Goal: Task Accomplishment & Management: Manage account settings

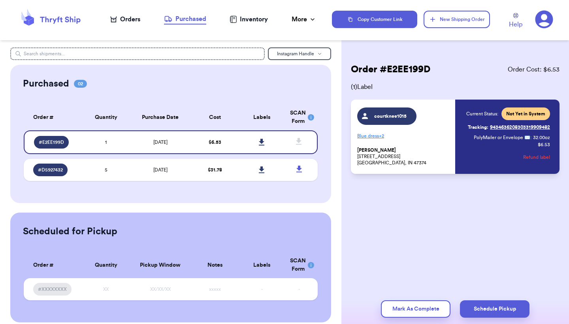
click at [121, 20] on div "Orders" at bounding box center [125, 19] width 30 height 9
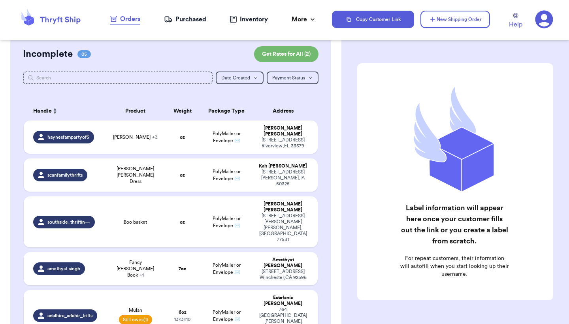
scroll to position [118, 0]
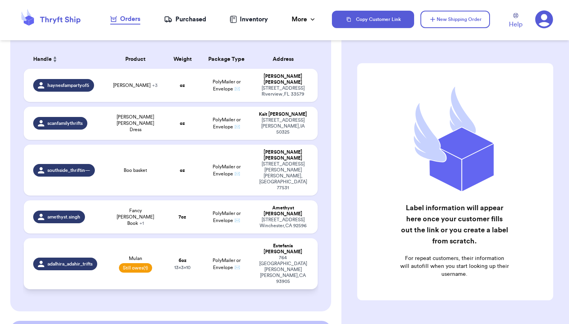
click at [257, 238] on td "Estefanía Espinoza 764 Saint Helen way Salinas , CA 93905" at bounding box center [285, 263] width 65 height 51
select select "unpaid"
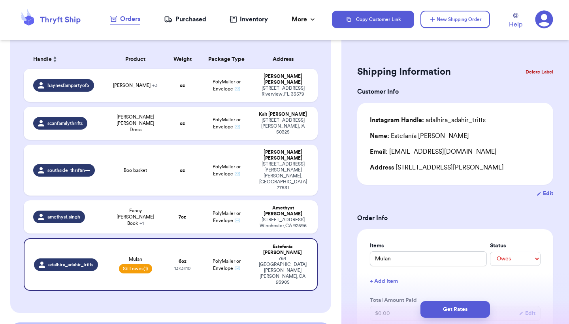
click at [537, 72] on button "Delete Label" at bounding box center [539, 71] width 34 height 17
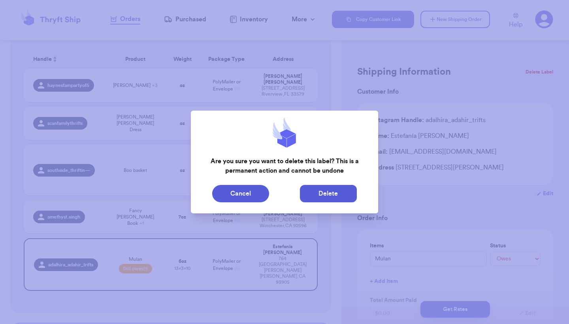
click at [348, 192] on button "Delete" at bounding box center [328, 193] width 57 height 17
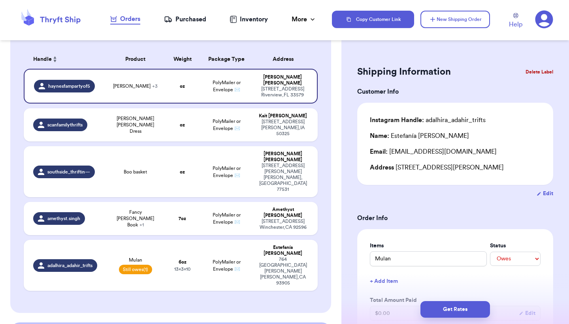
type input "Olaf sweatshirt"
select select "unknown"
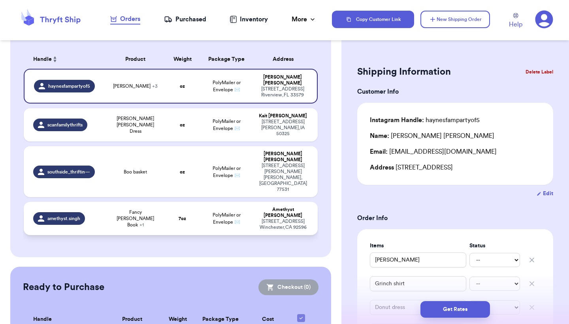
click at [170, 202] on td "7 oz" at bounding box center [182, 218] width 35 height 33
type input "Fancy Nancy Book"
type input "7"
type input "Pig the Monster Book"
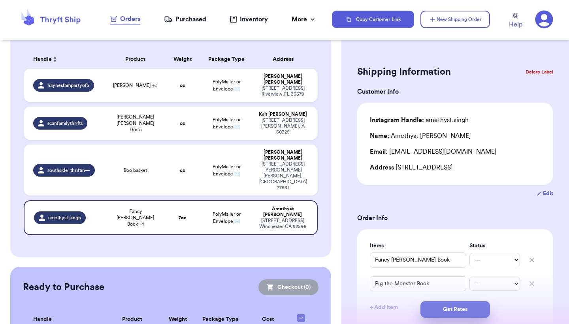
click at [445, 311] on button "Get Rates" at bounding box center [455, 309] width 70 height 17
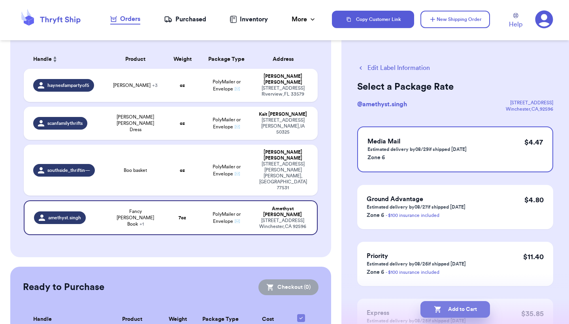
click at [446, 308] on button "Add to Cart" at bounding box center [455, 309] width 70 height 17
checkbox input "true"
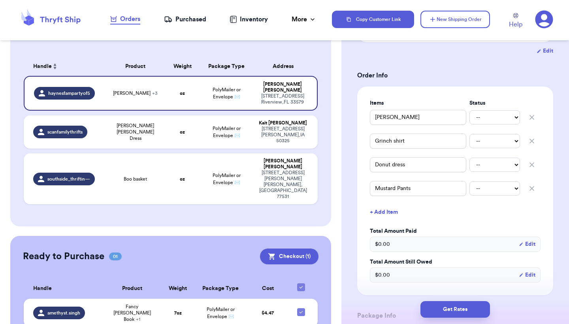
scroll to position [149, 0]
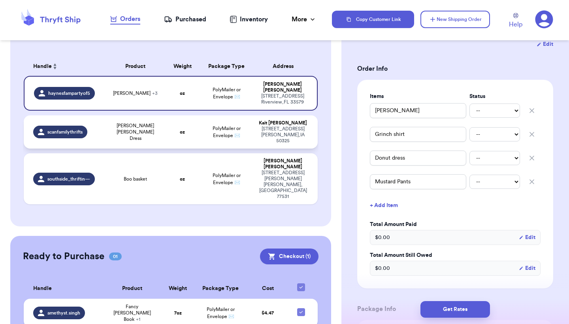
click at [137, 126] on td "Matilda Jane Dress" at bounding box center [135, 131] width 59 height 33
type input "Matilda Jane Dress"
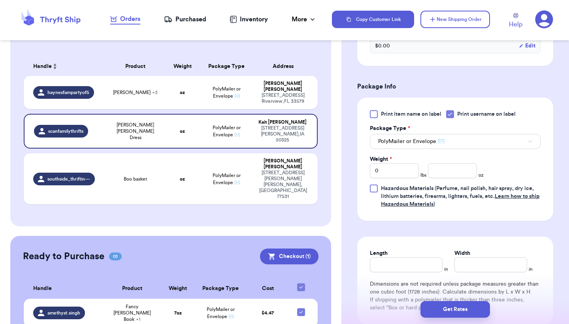
scroll to position [303, 0]
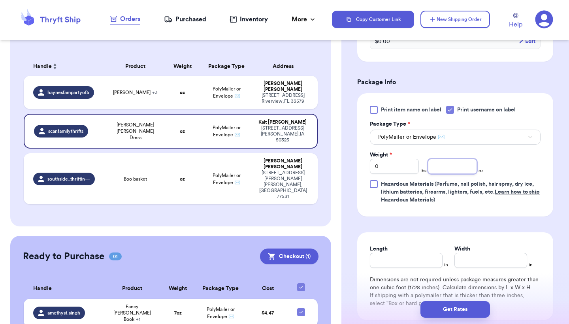
click at [464, 168] on input "number" at bounding box center [452, 166] width 49 height 15
type input "6"
click at [412, 264] on input "Length" at bounding box center [406, 260] width 73 height 15
type input "10"
click at [467, 264] on input "Width *" at bounding box center [490, 260] width 73 height 15
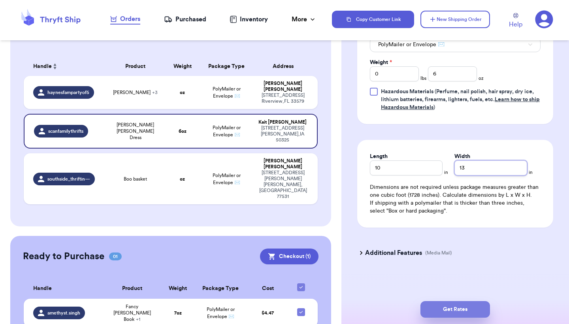
scroll to position [397, 0]
type input "13"
click at [442, 303] on button "Get Rates" at bounding box center [455, 309] width 70 height 17
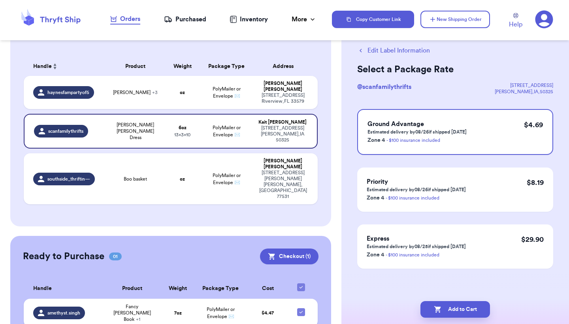
scroll to position [0, 0]
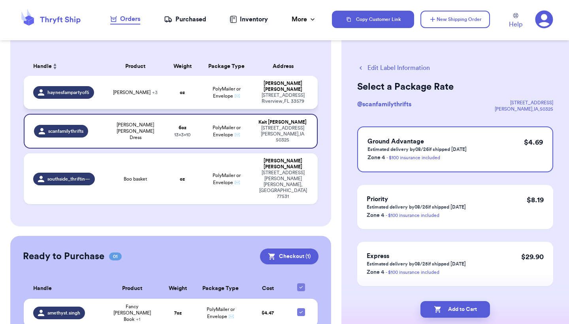
click at [270, 93] on div "13404 Fladgate Mark Drive Riverview , FL 33579" at bounding box center [282, 98] width 51 height 12
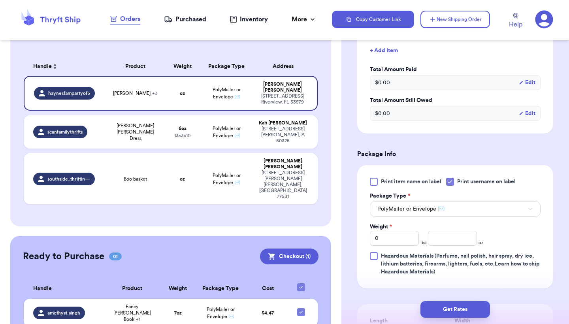
scroll to position [304, 0]
click at [445, 239] on input "number" at bounding box center [452, 237] width 49 height 15
type input "4"
click at [410, 239] on input "0" at bounding box center [394, 237] width 49 height 15
type input "1"
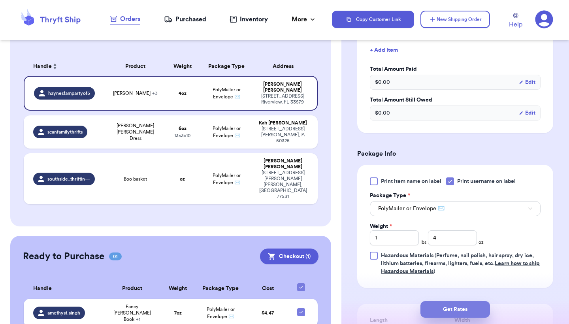
click at [464, 306] on button "Get Rates" at bounding box center [455, 309] width 70 height 17
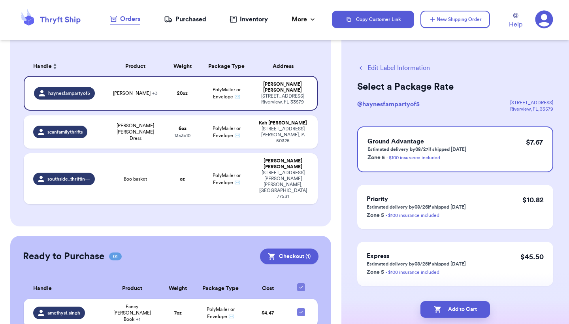
click at [468, 30] on div "Copy Customer Link New Shipping Order Help" at bounding box center [450, 19] width 237 height 26
click at [468, 25] on button "New Shipping Order" at bounding box center [455, 19] width 70 height 17
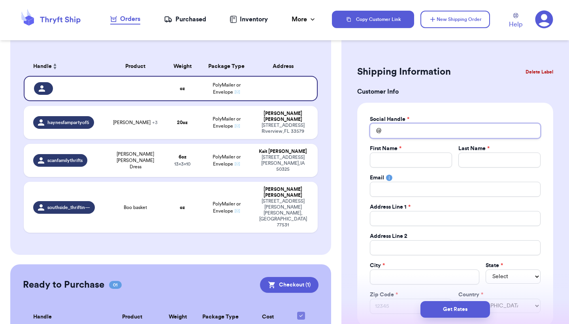
click at [440, 129] on input "Total Amount Paid" at bounding box center [455, 130] width 171 height 15
type input "i"
type input "im"
type input "ima"
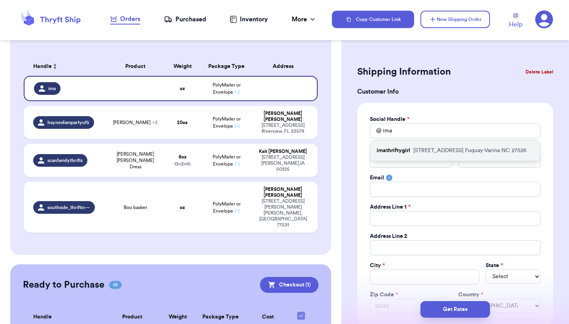
click at [445, 154] on p "8423 Jordan Meadow Drive Fuquay-Varina NC 27526" at bounding box center [469, 151] width 113 height 8
type input "imathriftygirl"
type input "Emily"
type input "Rodgers"
type input "imathriftygirl@gmail.com"
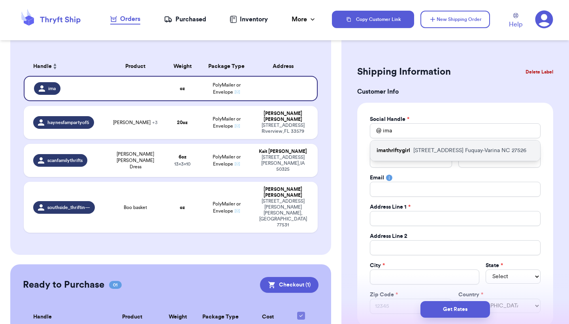
type input "8423 Jordan Meadow Drive"
type input "Fuquay-Varina"
select select "NC"
type input "27526"
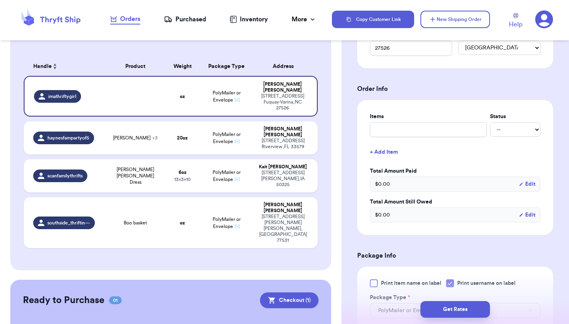
scroll to position [258, 0]
type input "p"
type input "po"
type input "pou"
type input "pout"
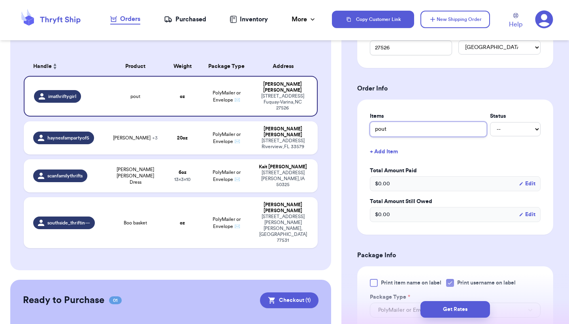
type input "pout"
type input "pout p"
type input "pout po"
type input "pout pou"
type input "pout pout"
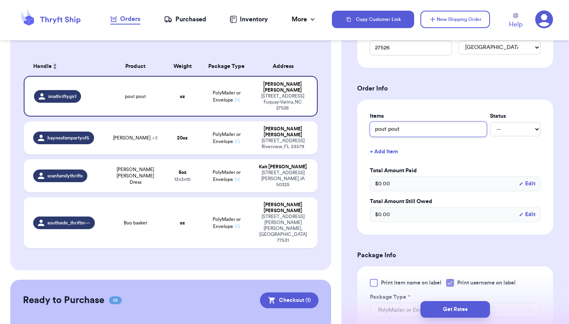
type input "pout pout"
click at [394, 149] on button "+ Add Item" at bounding box center [454, 151] width 177 height 17
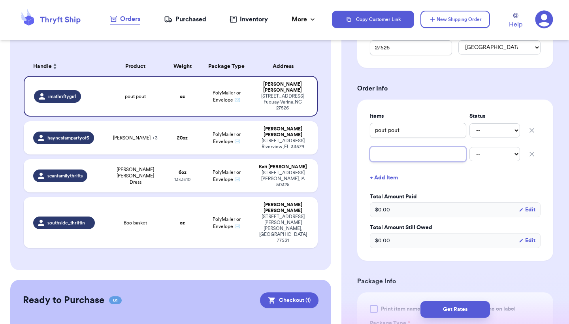
type input "e"
type input "el"
type input "els"
type input "elsa"
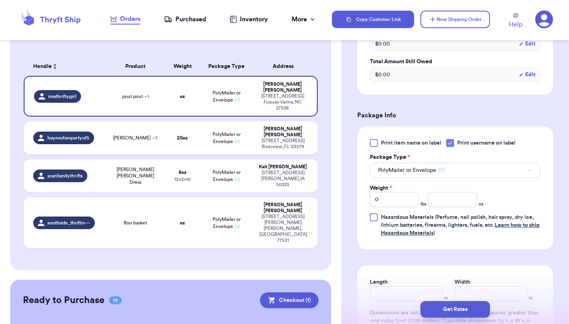
scroll to position [439, 0]
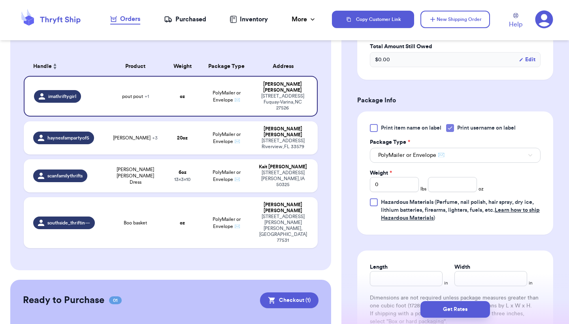
type input "elsa"
click at [450, 129] on icon at bounding box center [450, 128] width 4 height 3
click at [0, 0] on input "Print username on label" at bounding box center [0, 0] width 0 height 0
click at [399, 277] on input "Length" at bounding box center [406, 278] width 73 height 15
type input "1"
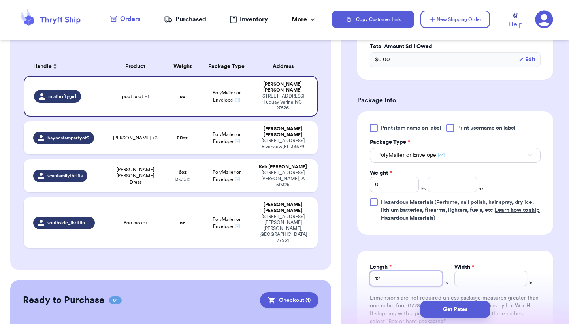
type input "12"
click at [454, 280] on input "Width *" at bounding box center [490, 278] width 73 height 15
type input "1"
type input "15"
click at [445, 309] on button "Get Rates" at bounding box center [455, 309] width 70 height 17
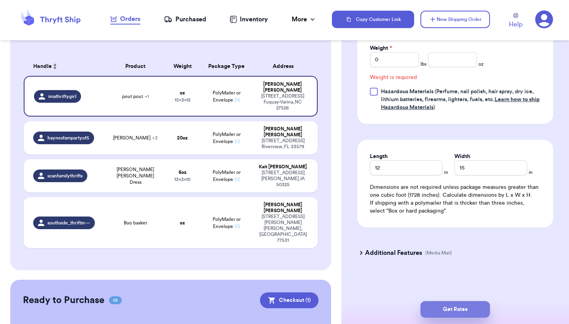
scroll to position [344, 0]
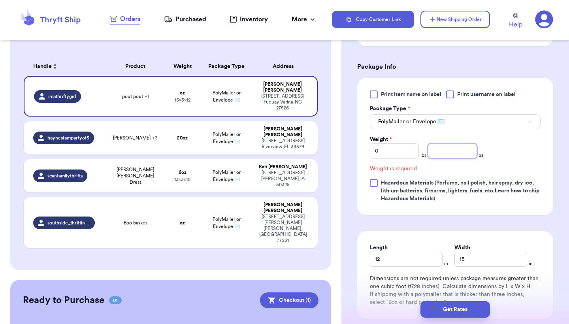
click at [460, 158] on input "number" at bounding box center [452, 150] width 49 height 15
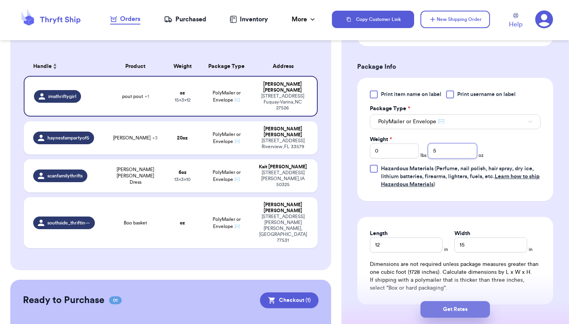
type input "5"
click at [443, 303] on button "Get Rates" at bounding box center [455, 309] width 70 height 17
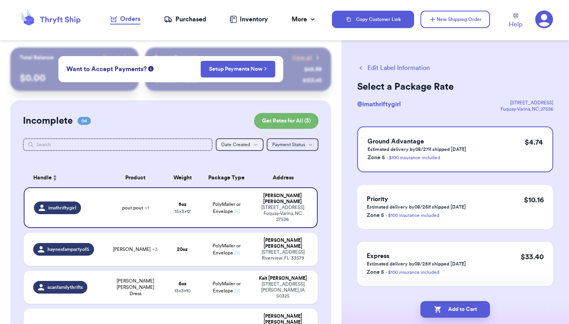
scroll to position [0, 0]
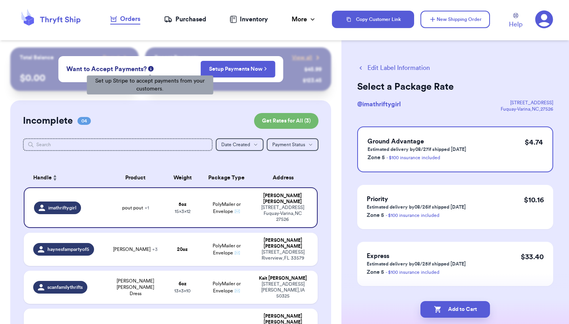
click at [151, 70] on icon at bounding box center [151, 69] width 6 height 6
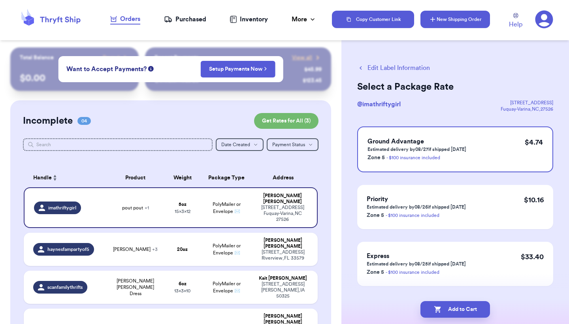
click at [453, 22] on button "New Shipping Order" at bounding box center [455, 19] width 70 height 17
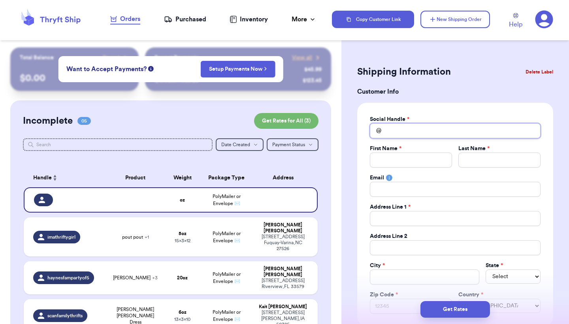
click at [407, 129] on input "Total Amount Paid" at bounding box center [455, 130] width 171 height 15
type input "v"
type input "va"
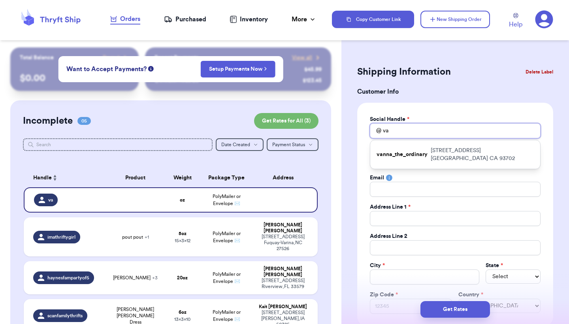
type input "van"
type input "vane"
type input "vanes"
type input "vaness"
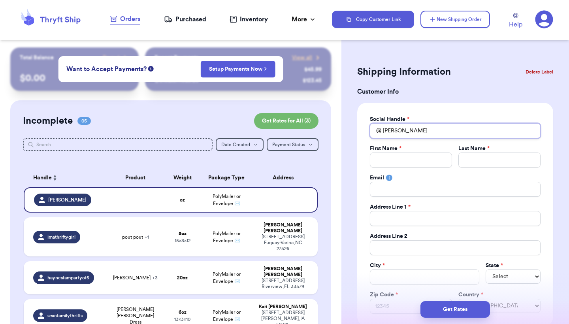
type input "vanes"
type input "vane"
type input "vanes"
type input "vane"
type input "van"
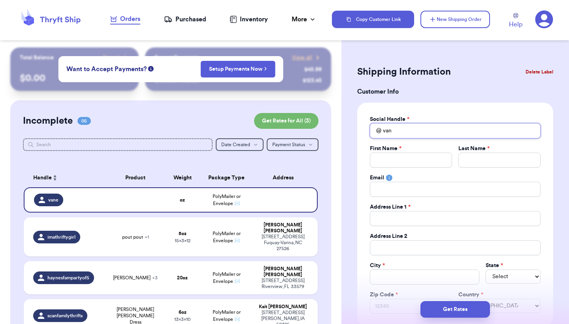
type input "va"
type input "v"
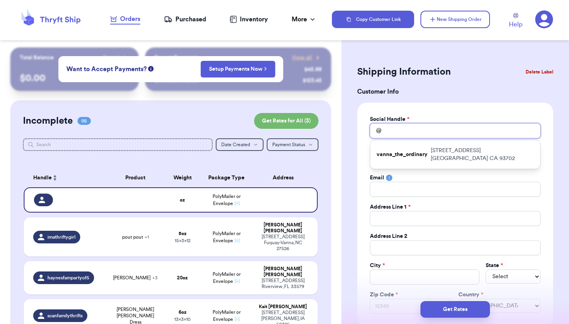
type input "m"
type input "ma"
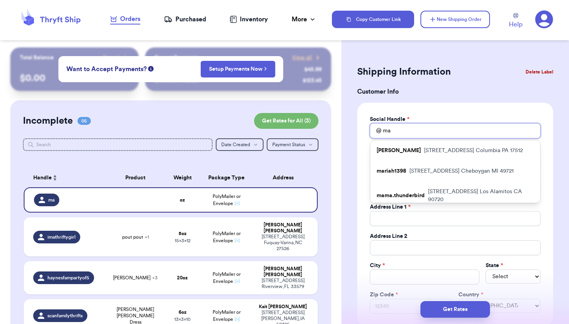
type input "mam"
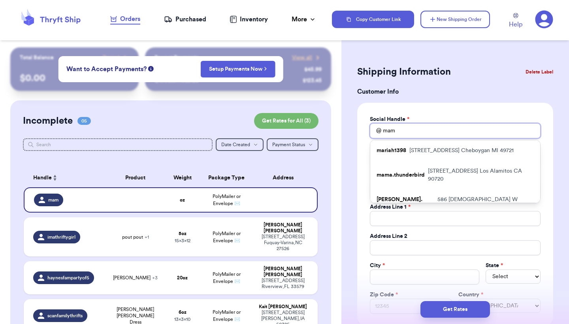
type input "mama"
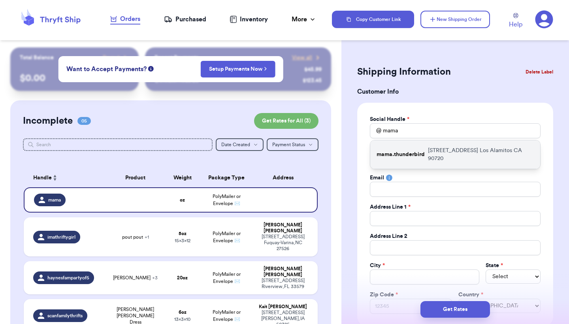
click at [415, 146] on div "mama.thunderbird 10658 Oak Street Los Alamitos CA 90720" at bounding box center [455, 154] width 170 height 28
type input "mama.thunderbird"
type input "Vanessa"
type input "Lyman"
type input "vanessa.marie1213@gmail.com"
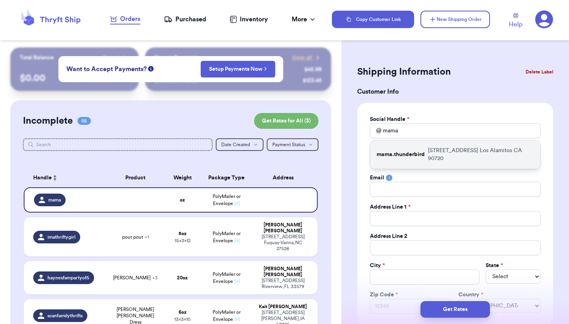
type input "10658 Oak Street"
type input "Los Alamitos"
select select "CA"
type input "90720"
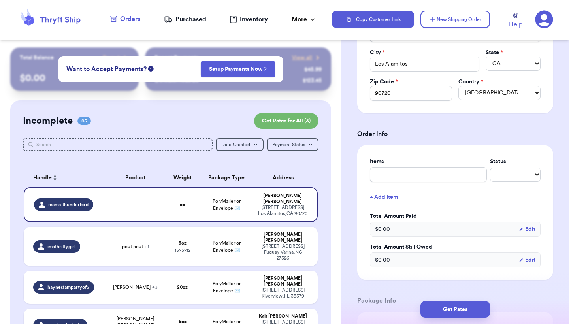
scroll to position [217, 0]
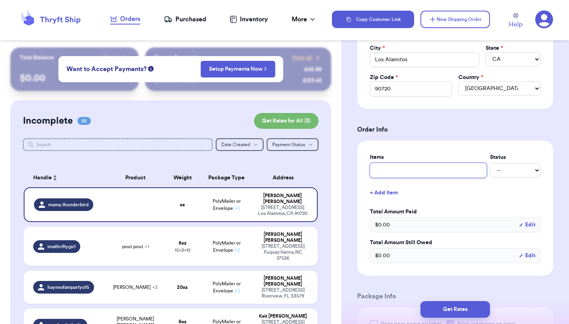
type input "3"
type input "3 b"
type input "3 bo"
type input "3 boo"
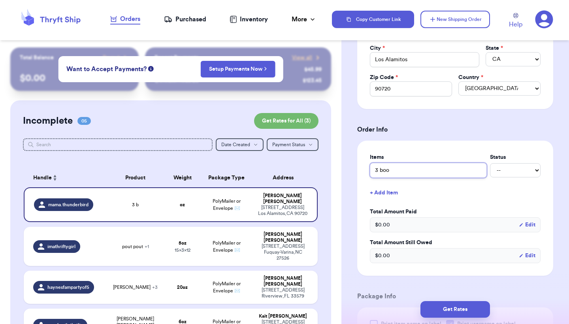
type input "3 book"
type input "3 books"
click at [382, 192] on button "+ Add Item" at bounding box center [454, 192] width 177 height 17
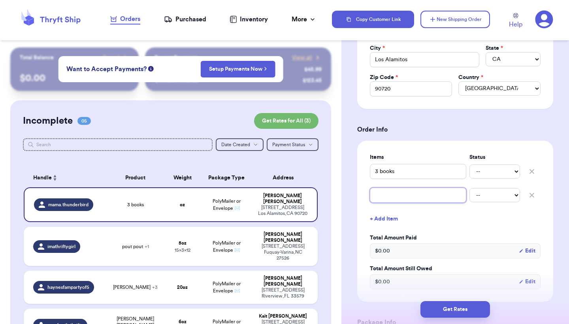
type input "2"
type input "2 p"
type input "2 pa"
type input "2 pan"
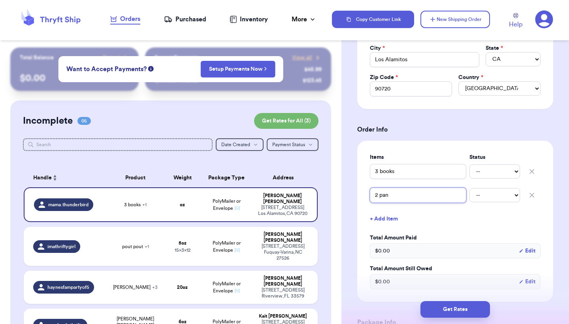
type input "2 pant"
type input "2 pants"
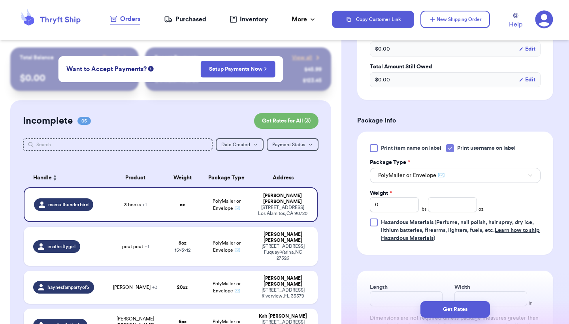
scroll to position [421, 0]
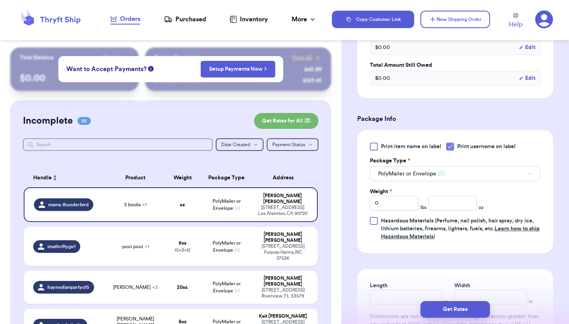
type input "2 pants"
click at [451, 145] on icon at bounding box center [450, 146] width 6 height 6
click at [0, 0] on input "Print username on label" at bounding box center [0, 0] width 0 height 0
click at [449, 204] on input "number" at bounding box center [452, 202] width 49 height 15
type input "12"
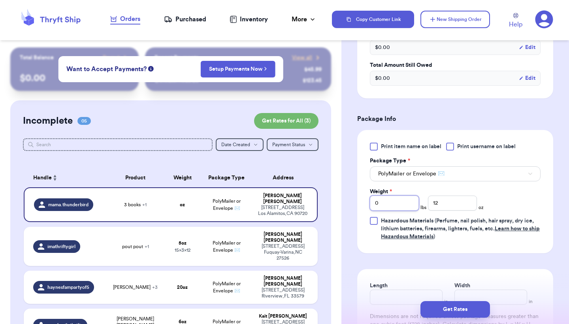
click at [395, 209] on input "0" at bounding box center [394, 202] width 49 height 15
type input "4"
click at [413, 296] on div "Get Rates" at bounding box center [454, 309] width 227 height 29
click at [406, 296] on div "Get Rates" at bounding box center [454, 309] width 227 height 29
click at [419, 292] on input "Length" at bounding box center [406, 296] width 73 height 15
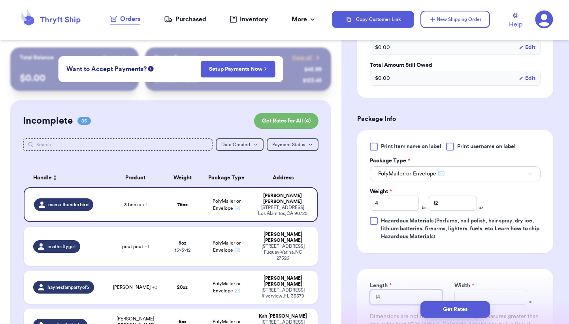
type input "14"
click at [472, 292] on input "Width *" at bounding box center [490, 296] width 73 height 15
type input "17"
click at [469, 309] on button "Get Rates" at bounding box center [455, 309] width 70 height 17
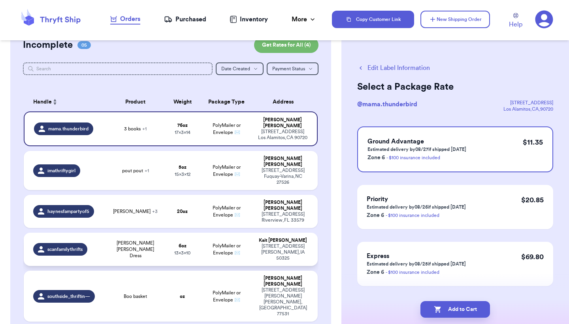
scroll to position [80, 0]
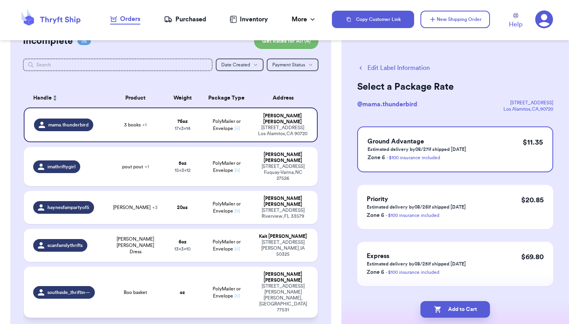
click at [163, 267] on td "Boo basket" at bounding box center [135, 292] width 59 height 51
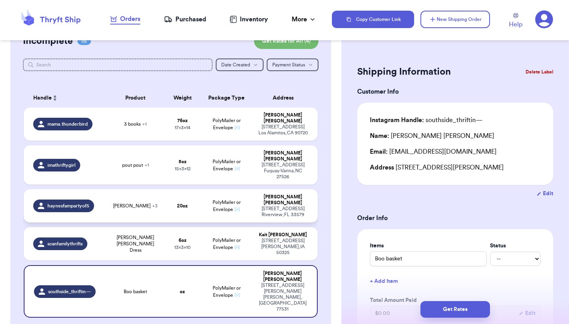
click at [242, 193] on td "PolyMailer or Envelope ✉️" at bounding box center [226, 205] width 53 height 33
type input "Olaf sweatshirt"
type input "1"
type input "4"
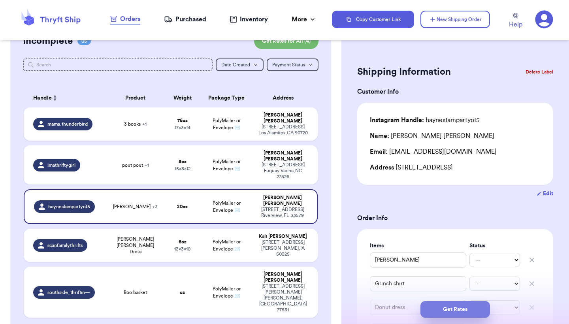
click at [454, 304] on button "Get Rates" at bounding box center [455, 309] width 70 height 17
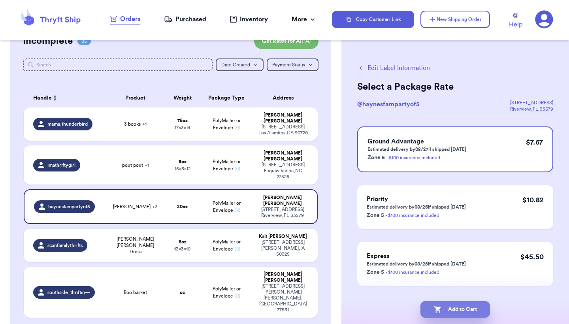
click at [456, 307] on button "Add to Cart" at bounding box center [455, 309] width 70 height 17
checkbox input "true"
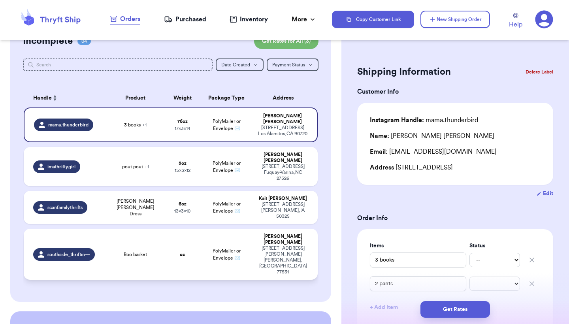
click at [193, 229] on td "oz" at bounding box center [182, 254] width 35 height 51
type input "Boo basket"
type input "0"
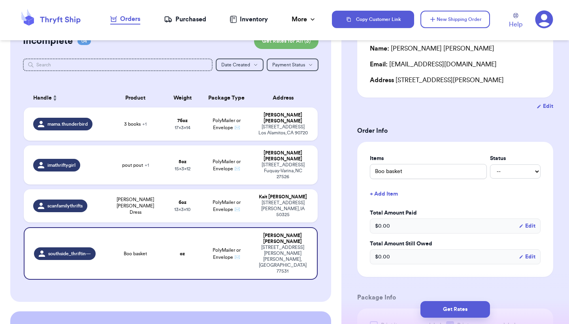
scroll to position [90, 0]
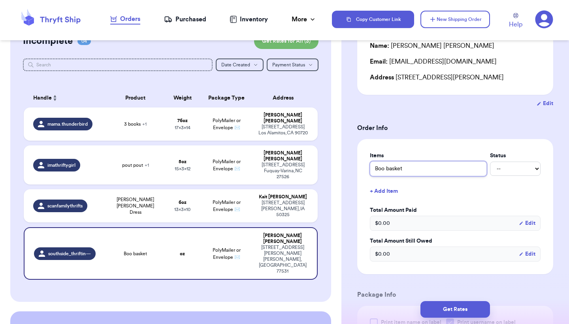
click at [414, 168] on input "Boo basket" at bounding box center [428, 168] width 117 height 15
type input "Boo baske"
type input "Boo bask"
type input "Boo bas"
type input "Boo ba"
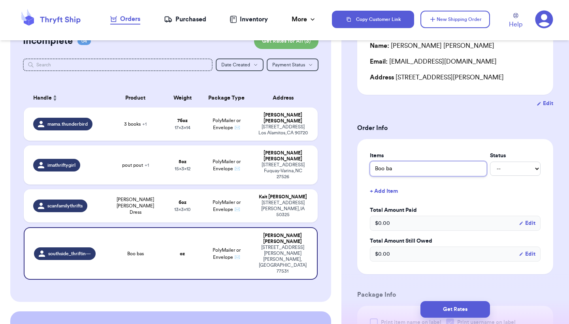
type input "Boo b"
type input "Boo"
type input "Boo B"
type input "Boo Bo"
type input "Boo Box"
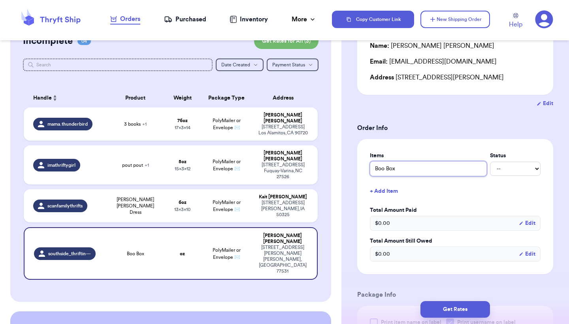
type input "Boo Box"
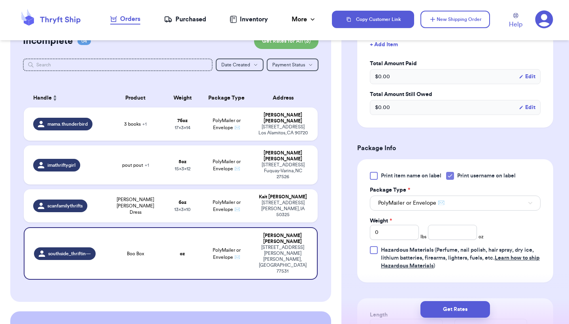
scroll to position [241, 0]
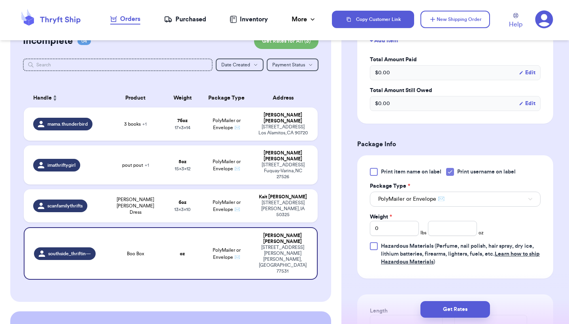
type input "Boo Box"
click at [372, 170] on div at bounding box center [374, 172] width 8 height 8
click at [0, 0] on input "Print item name on label" at bounding box center [0, 0] width 0 height 0
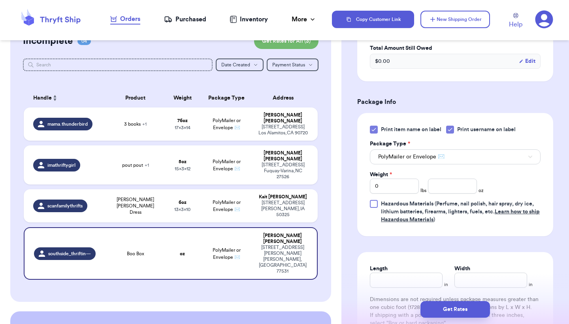
scroll to position [284, 0]
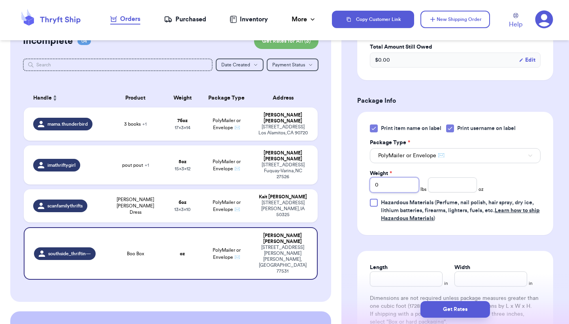
click at [395, 186] on input "0" at bounding box center [394, 184] width 49 height 15
type input "4"
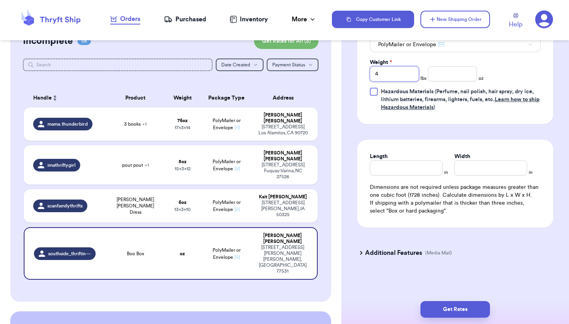
scroll to position [397, 0]
type input "4"
click at [478, 45] on button "PolyMailer or Envelope ✉️" at bounding box center [455, 44] width 171 height 15
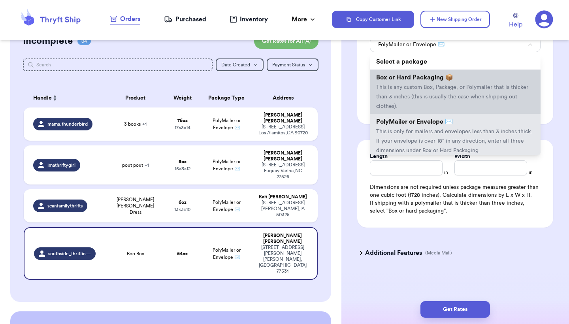
click at [457, 84] on li "Box or Hard Packaging 📦 This is any custom Box, Package, or Polymailer that is …" at bounding box center [455, 92] width 171 height 44
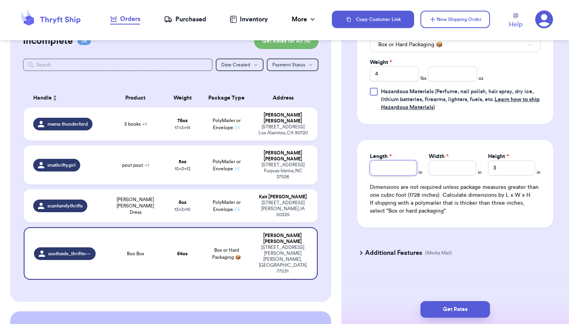
click at [387, 168] on input "Length *" at bounding box center [393, 167] width 47 height 15
type input "1"
type input "12"
click at [448, 169] on input "Width *" at bounding box center [451, 167] width 47 height 15
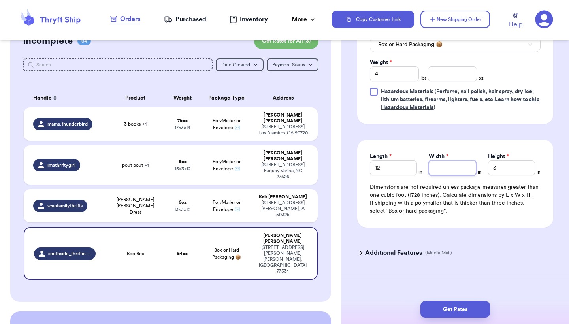
type input "9"
click at [504, 167] on input "3" at bounding box center [511, 167] width 47 height 15
click at [467, 309] on button "Get Rates" at bounding box center [455, 309] width 70 height 17
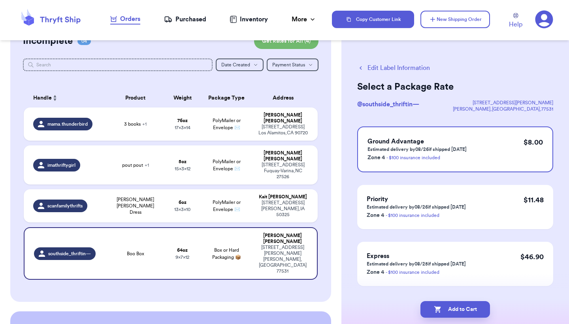
click at [467, 309] on button "Add to Cart" at bounding box center [455, 309] width 70 height 17
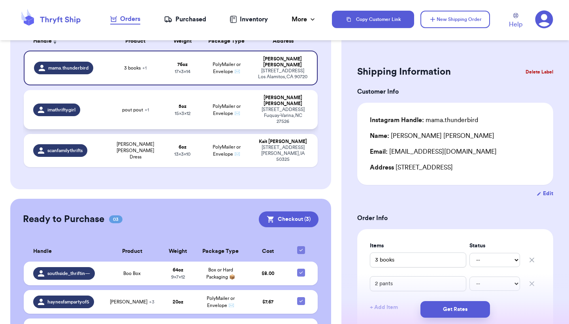
scroll to position [134, 0]
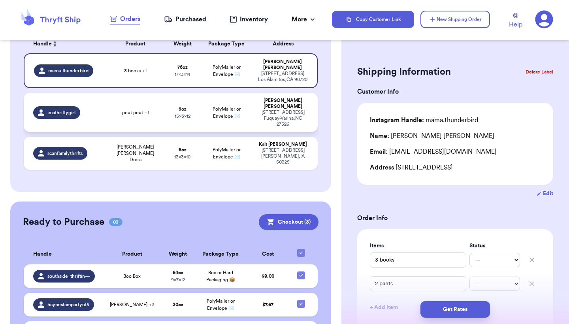
click at [247, 101] on td "PolyMailer or Envelope ✉️" at bounding box center [226, 112] width 53 height 39
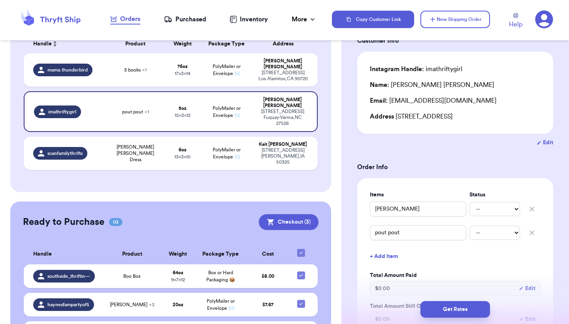
scroll to position [57, 0]
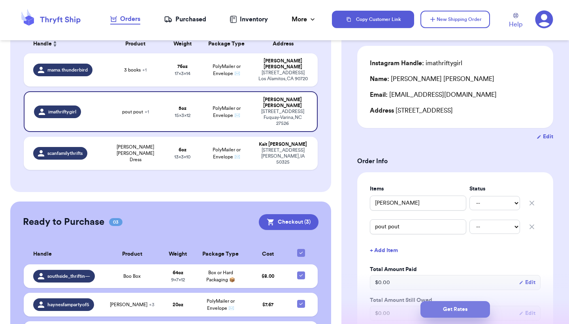
click at [457, 313] on button "Get Rates" at bounding box center [455, 309] width 70 height 17
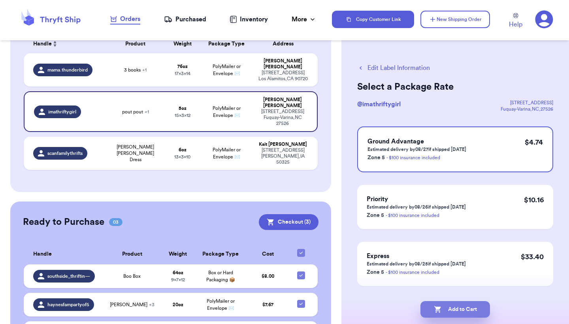
click at [474, 309] on button "Add to Cart" at bounding box center [455, 309] width 70 height 17
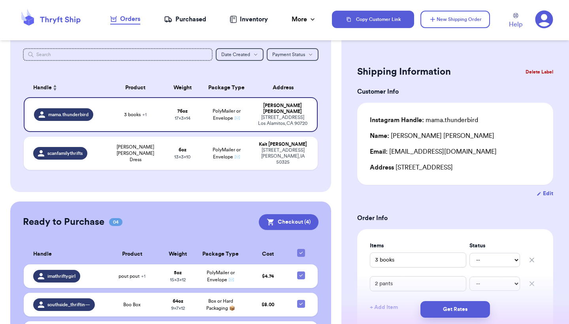
scroll to position [89, 0]
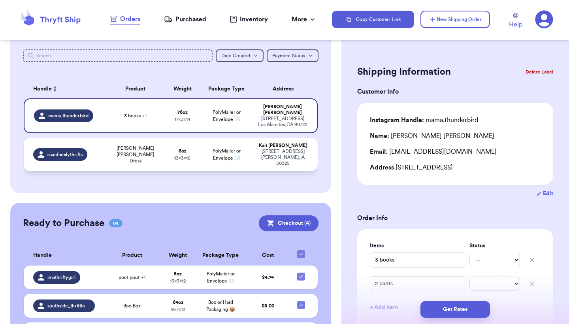
click at [273, 144] on div "Kait Scanlon" at bounding box center [282, 146] width 51 height 6
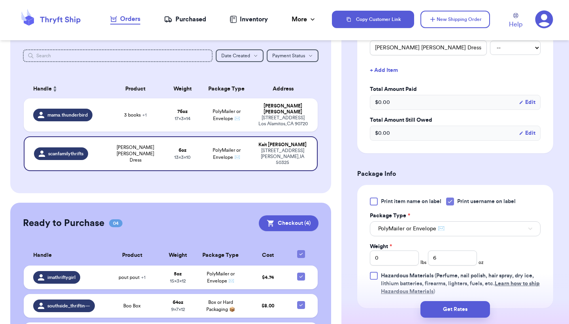
scroll to position [217, 0]
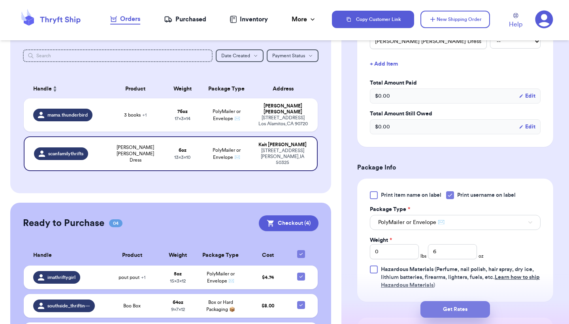
click at [447, 314] on button "Get Rates" at bounding box center [455, 309] width 70 height 17
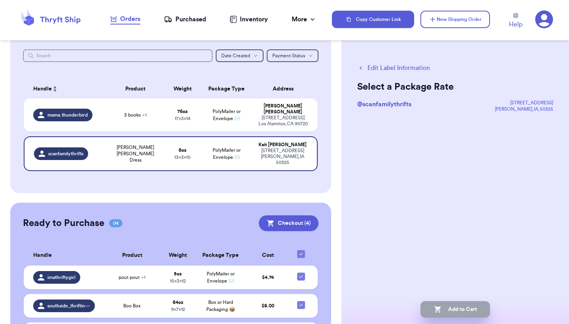
scroll to position [0, 0]
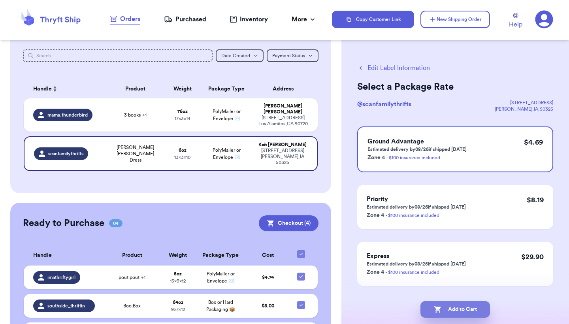
click at [451, 307] on button "Add to Cart" at bounding box center [455, 309] width 70 height 17
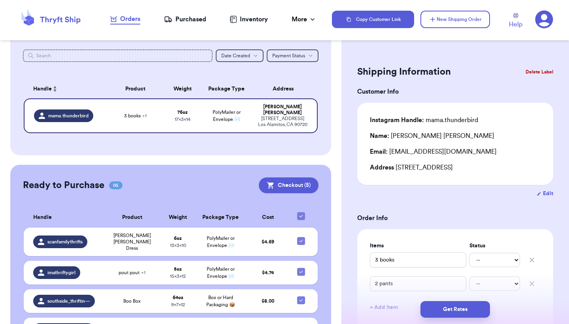
click at [544, 24] on icon at bounding box center [544, 19] width 18 height 18
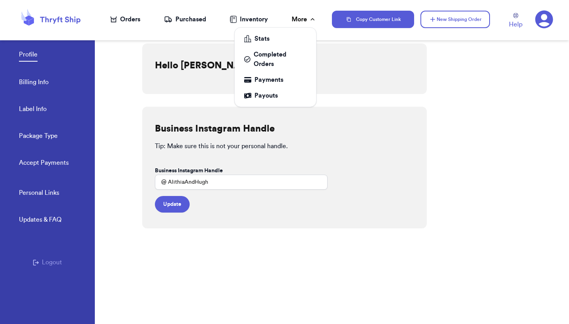
click at [304, 20] on div "More" at bounding box center [303, 19] width 25 height 9
click at [262, 39] on div "Stats" at bounding box center [275, 38] width 62 height 9
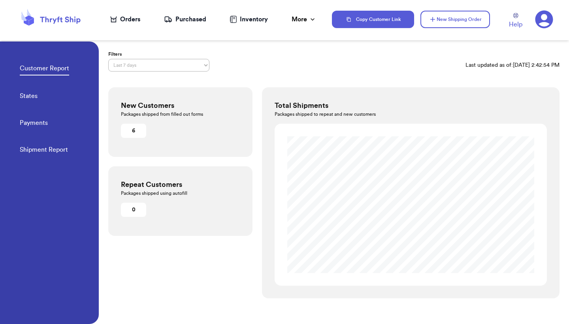
click at [396, 79] on div "Customer Report Filters Last 7 days Last 30 days Last 6 months Last year All ti…" at bounding box center [334, 174] width 470 height 266
click at [33, 94] on link "States" at bounding box center [29, 96] width 18 height 11
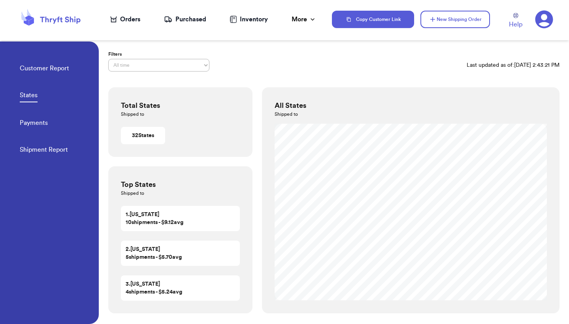
click at [36, 71] on link "Customer Report" at bounding box center [44, 69] width 49 height 11
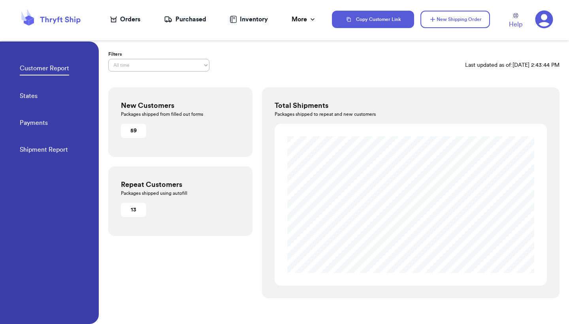
click at [31, 96] on link "States" at bounding box center [29, 96] width 18 height 11
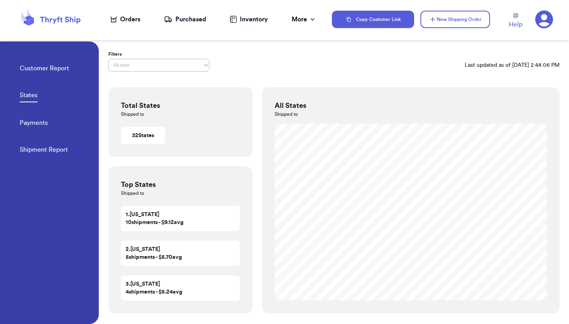
click at [128, 21] on div "Orders" at bounding box center [125, 19] width 30 height 9
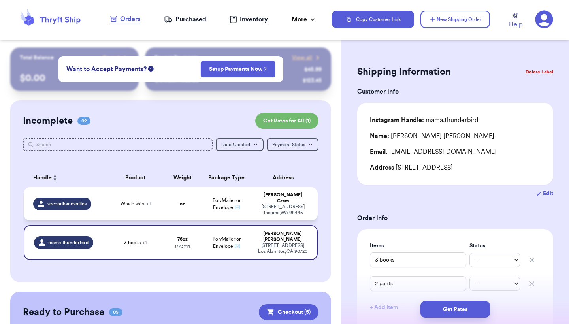
click at [270, 204] on div "717 140th St E Tacoma , WA 98445" at bounding box center [282, 210] width 51 height 12
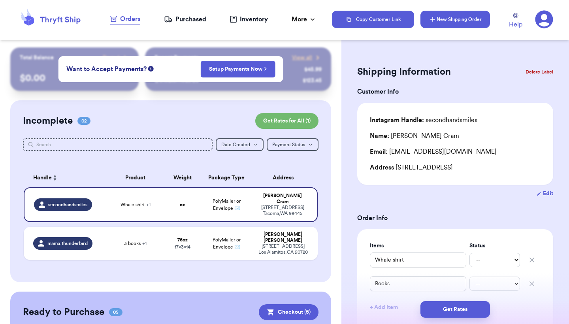
click at [450, 23] on button "New Shipping Order" at bounding box center [455, 19] width 70 height 17
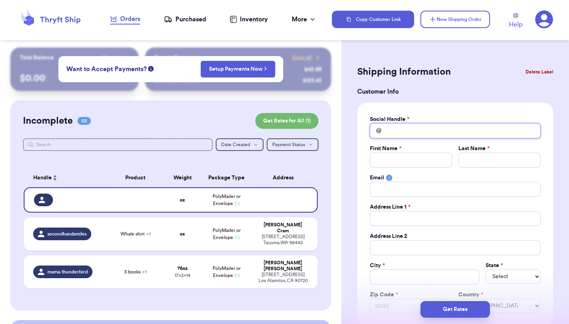
click at [421, 128] on input "Total Amount Paid" at bounding box center [455, 130] width 171 height 15
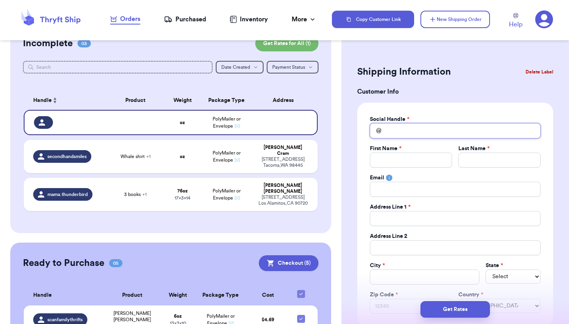
scroll to position [78, 0]
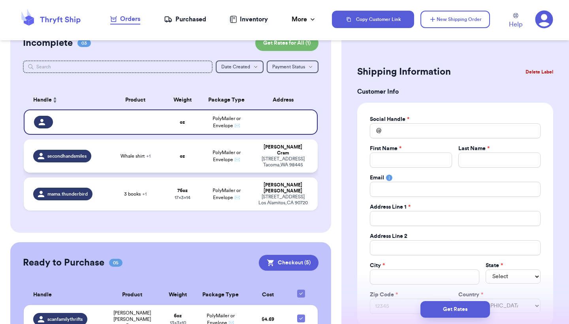
click at [210, 154] on td "PolyMailer or Envelope ✉️" at bounding box center [226, 155] width 53 height 33
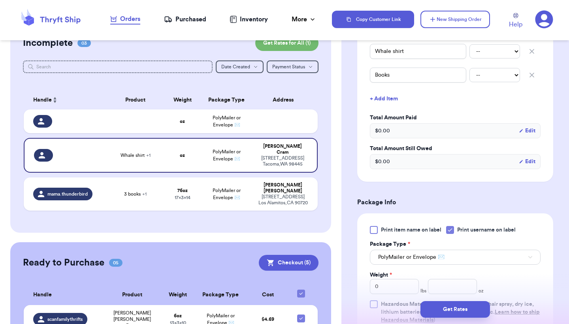
scroll to position [209, 0]
click at [449, 230] on icon at bounding box center [450, 229] width 6 height 6
click at [0, 0] on input "Print username on label" at bounding box center [0, 0] width 0 height 0
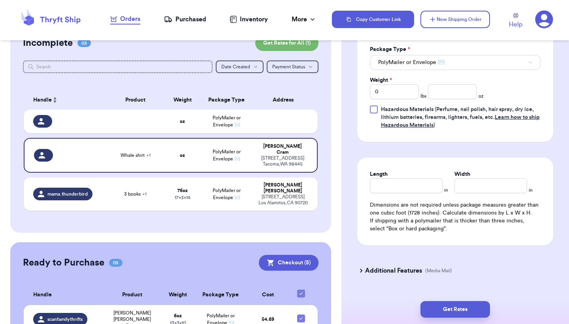
scroll to position [402, 0]
click at [389, 92] on input "0" at bounding box center [394, 92] width 49 height 15
click at [444, 91] on input "number" at bounding box center [452, 92] width 49 height 15
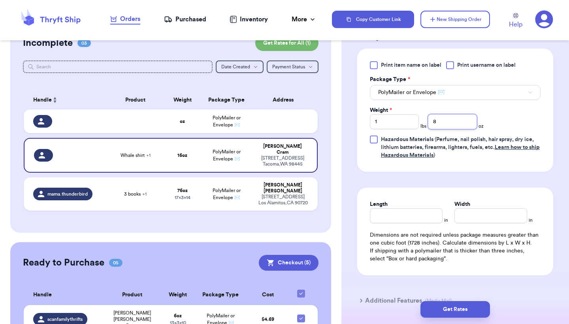
scroll to position [372, 0]
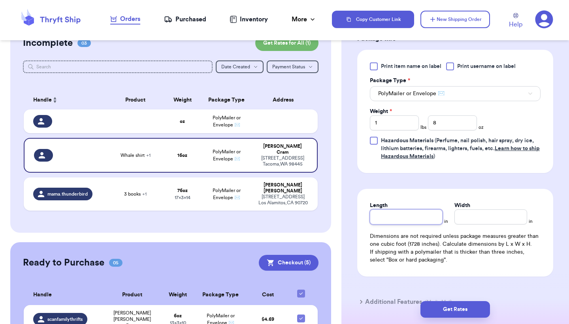
click at [397, 218] on input "Length" at bounding box center [406, 216] width 73 height 15
click at [477, 217] on input "Width *" at bounding box center [490, 216] width 73 height 15
click at [461, 315] on button "Get Rates" at bounding box center [455, 309] width 70 height 17
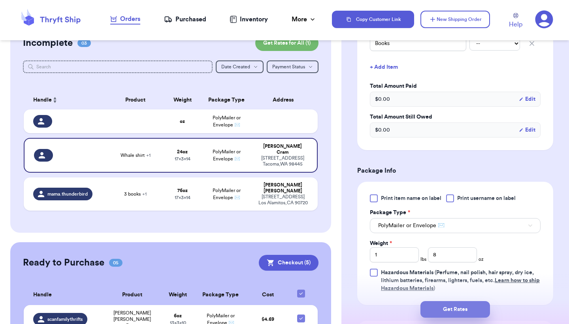
scroll to position [0, 0]
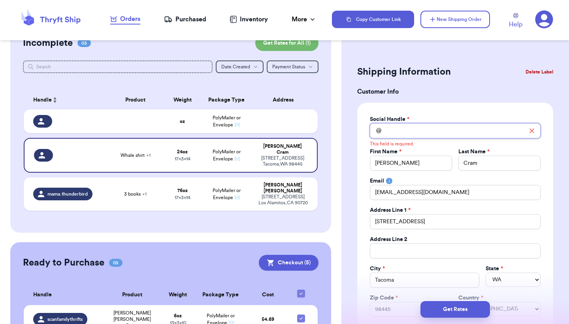
click at [397, 128] on input "Total Amount Paid" at bounding box center [455, 130] width 171 height 15
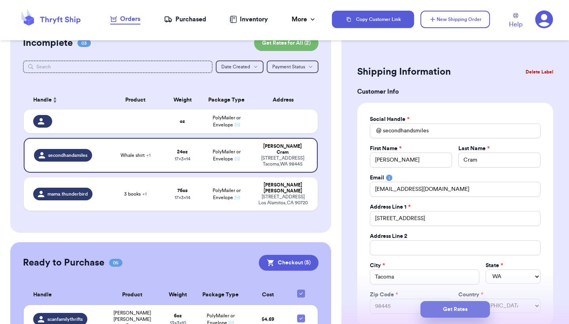
click at [458, 314] on button "Get Rates" at bounding box center [455, 309] width 70 height 17
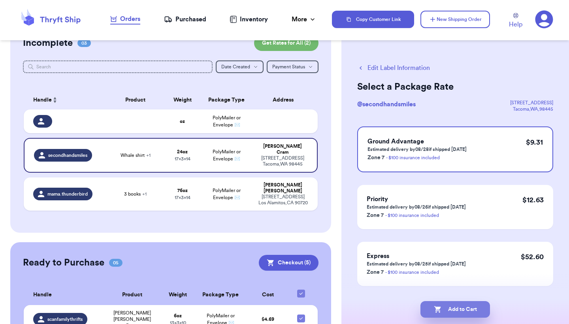
click at [469, 312] on button "Add to Cart" at bounding box center [455, 309] width 70 height 17
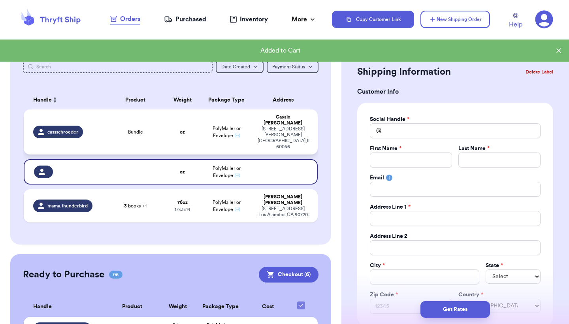
click at [253, 128] on td "PolyMailer or Envelope ✉️" at bounding box center [226, 131] width 53 height 45
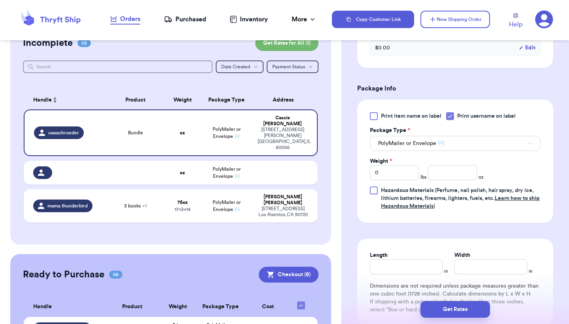
scroll to position [297, 0]
click at [397, 170] on input "0" at bounding box center [394, 171] width 49 height 15
click at [455, 173] on input "number" at bounding box center [452, 171] width 49 height 15
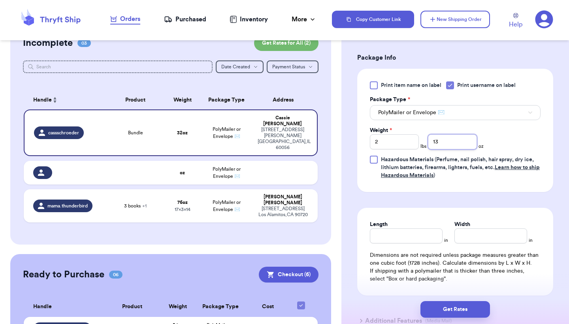
scroll to position [331, 0]
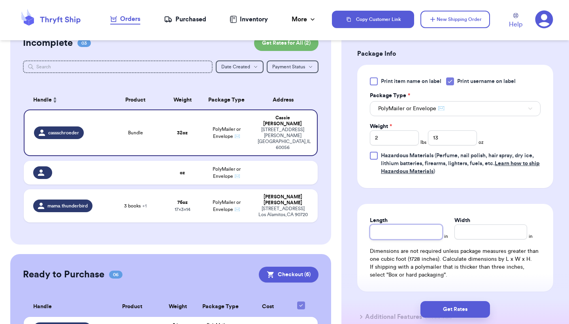
click at [411, 235] on input "Length" at bounding box center [406, 231] width 73 height 15
click at [480, 233] on input "Width *" at bounding box center [490, 231] width 73 height 15
click at [466, 309] on button "Get Rates" at bounding box center [455, 309] width 70 height 17
